Goal: Task Accomplishment & Management: Manage account settings

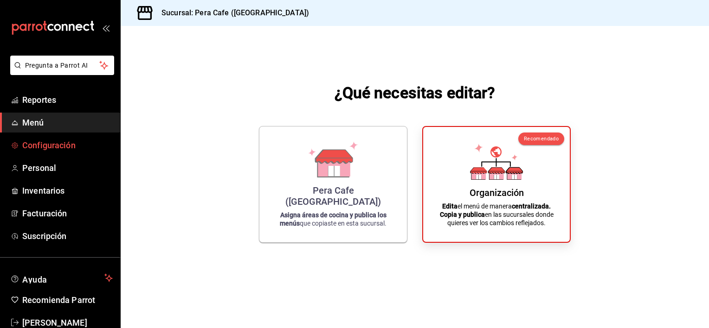
click at [31, 146] on span "Configuración" at bounding box center [67, 145] width 90 height 13
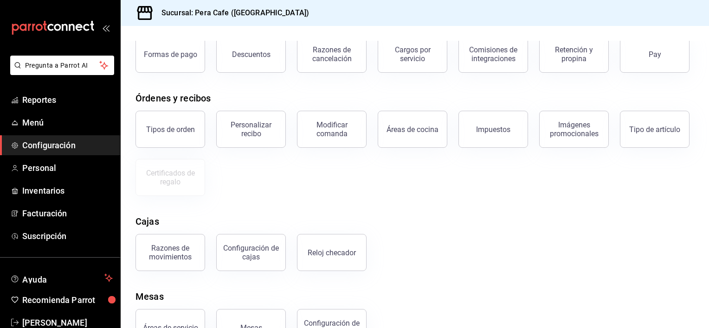
scroll to position [58, 0]
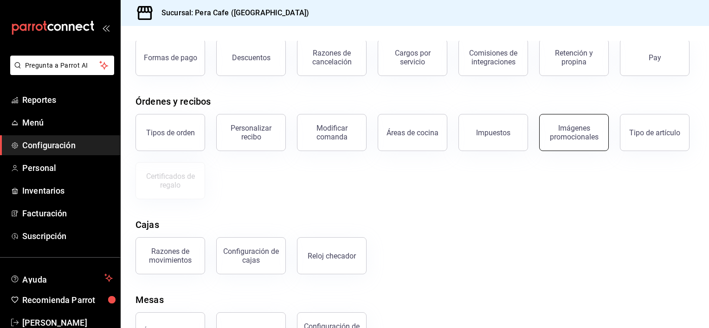
click at [563, 151] on button "Imágenes promocionales" at bounding box center [574, 132] width 70 height 37
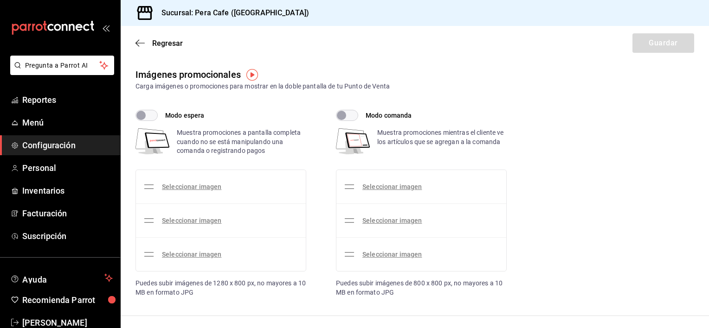
checkbox input "true"
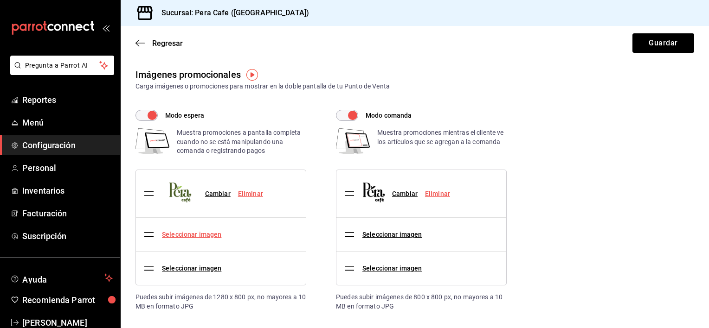
click at [187, 236] on link "Seleccionar imagen" at bounding box center [191, 234] width 59 height 7
click at [0, 0] on input "Seleccionar imagen" at bounding box center [0, 0] width 0 height 0
click at [168, 236] on link "Seleccionar imagen" at bounding box center [191, 234] width 59 height 7
click at [0, 0] on input "Seleccionar imagen" at bounding box center [0, 0] width 0 height 0
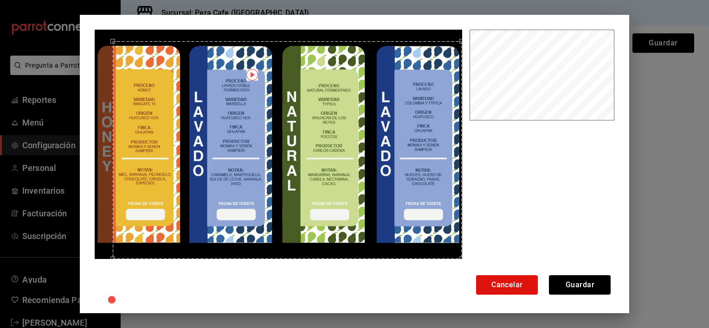
click at [460, 248] on div at bounding box center [280, 169] width 371 height 278
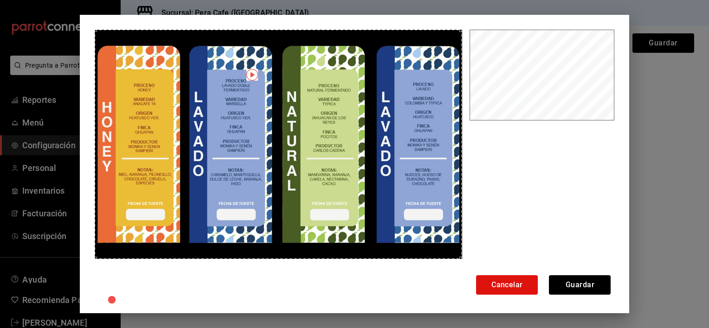
click at [95, 43] on div "Use the arrow keys to move the crop selection area" at bounding box center [278, 145] width 367 height 230
click at [583, 286] on button "Guardar" at bounding box center [580, 285] width 62 height 19
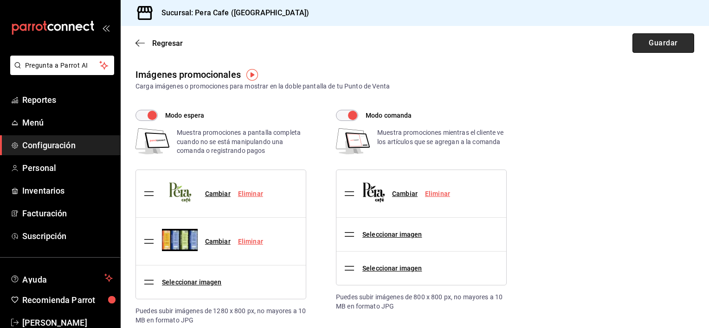
click at [646, 44] on button "Guardar" at bounding box center [663, 42] width 62 height 19
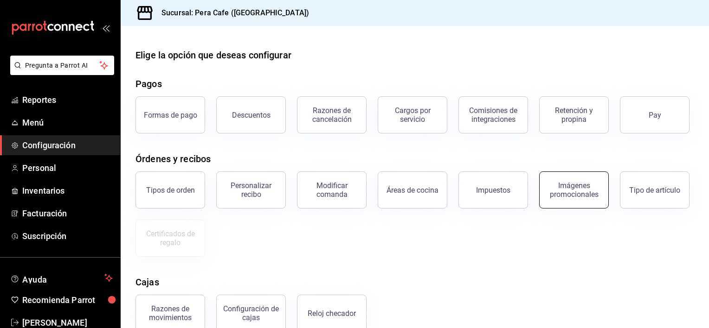
click at [573, 209] on button "Imágenes promocionales" at bounding box center [574, 190] width 70 height 37
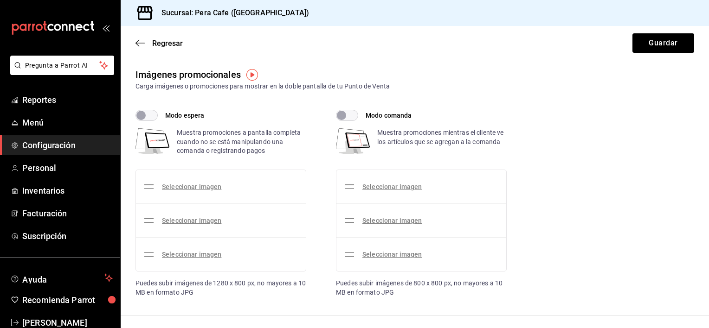
checkbox input "true"
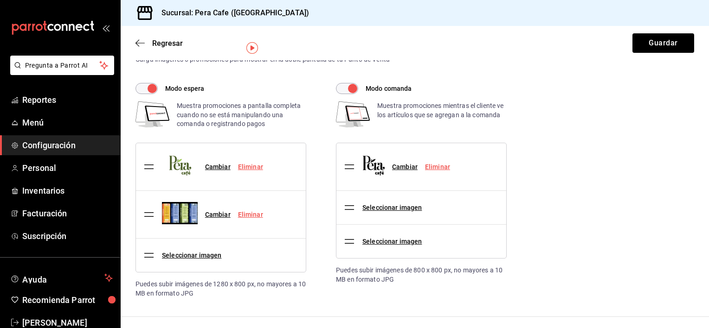
scroll to position [26, 0]
click at [412, 208] on link "Seleccionar imagen" at bounding box center [391, 208] width 59 height 7
click at [0, 0] on input "Seleccionar imagen" at bounding box center [0, 0] width 0 height 0
click at [653, 37] on button "Guardar" at bounding box center [663, 42] width 62 height 19
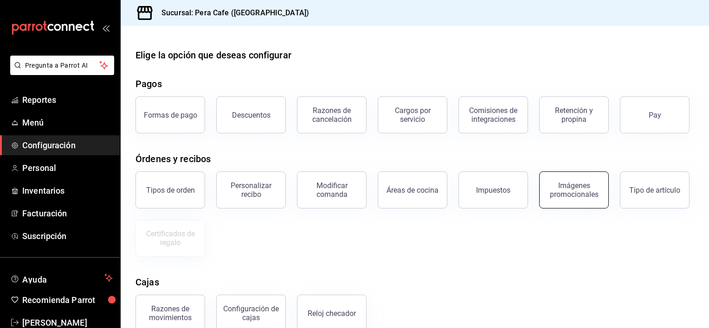
click at [573, 199] on div "Imágenes promocionales" at bounding box center [574, 190] width 58 height 18
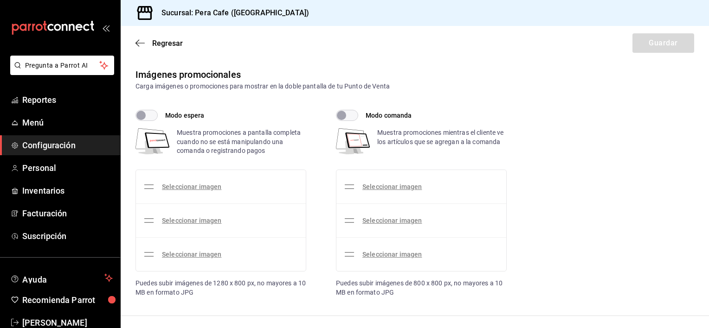
checkbox input "true"
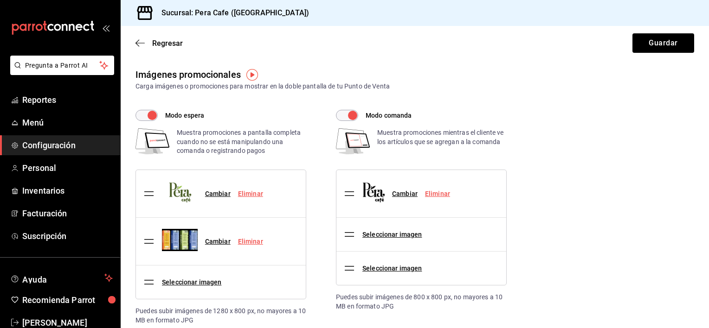
click at [246, 194] on link "Eliminar" at bounding box center [250, 193] width 25 height 7
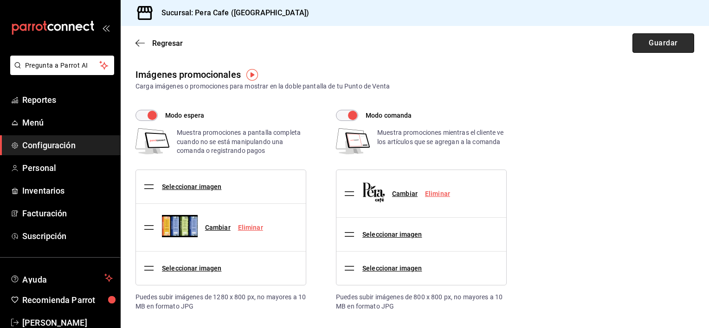
click at [660, 42] on button "Guardar" at bounding box center [663, 42] width 62 height 19
